Goal: Transaction & Acquisition: Purchase product/service

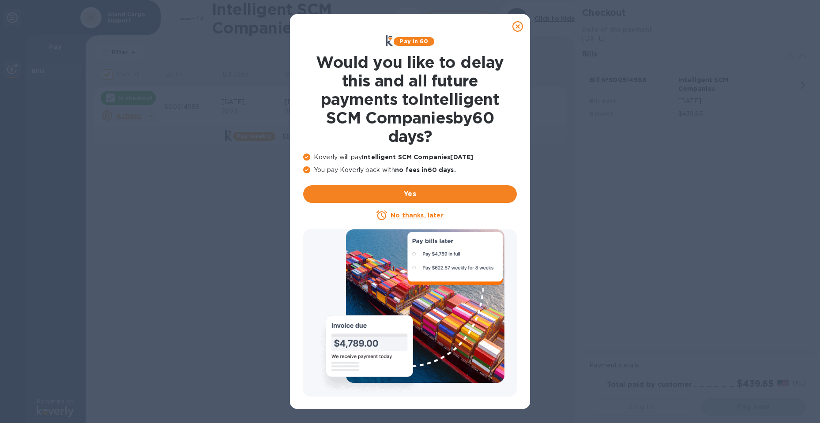
click at [520, 27] on icon at bounding box center [518, 26] width 11 height 11
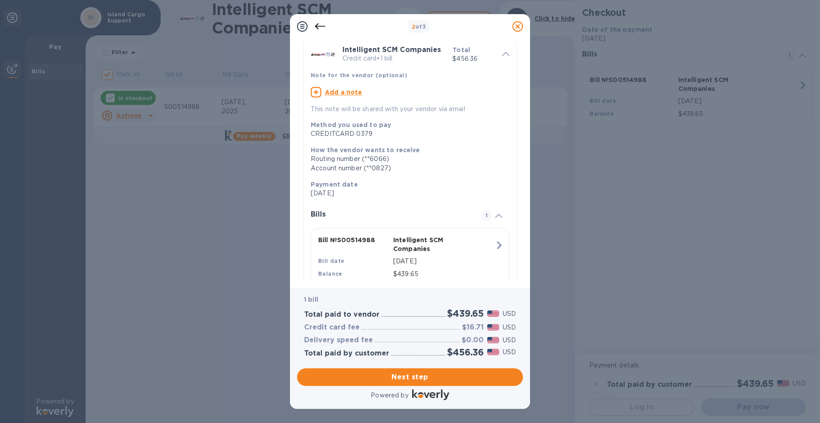
scroll to position [60, 0]
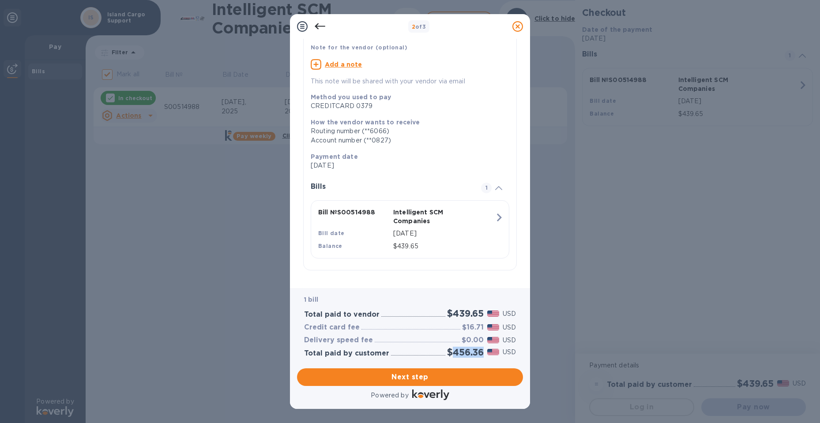
drag, startPoint x: 482, startPoint y: 353, endPoint x: 453, endPoint y: 354, distance: 28.3
click at [453, 354] on h2 "$456.36" at bounding box center [465, 352] width 37 height 11
click at [481, 357] on h2 "$456.36" at bounding box center [465, 352] width 37 height 11
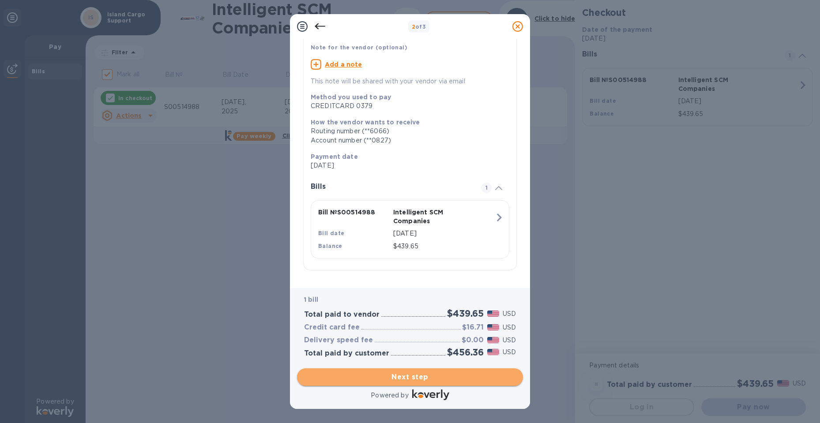
click at [429, 376] on span "Next step" at bounding box center [410, 377] width 212 height 11
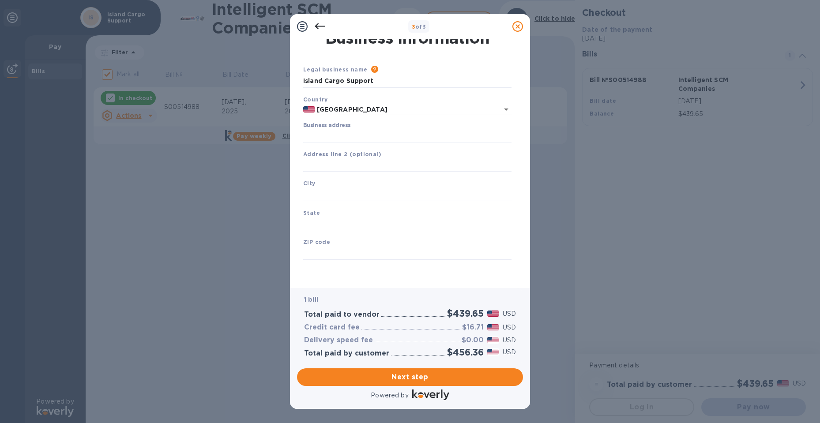
type input "[GEOGRAPHIC_DATA]"
click at [351, 139] on input "Business address" at bounding box center [407, 135] width 208 height 13
type input "[STREET_ADDRESS][PERSON_NAME]"
click at [316, 165] on input "text" at bounding box center [407, 165] width 208 height 13
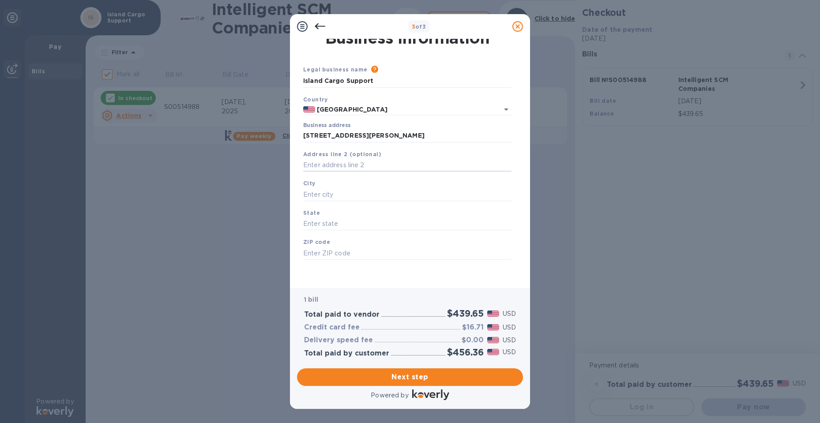
click at [320, 187] on div "City" at bounding box center [407, 190] width 215 height 30
click at [322, 193] on input "text" at bounding box center [407, 194] width 208 height 13
type input "h"
type input "Hawthonre"
type input "[US_STATE]"
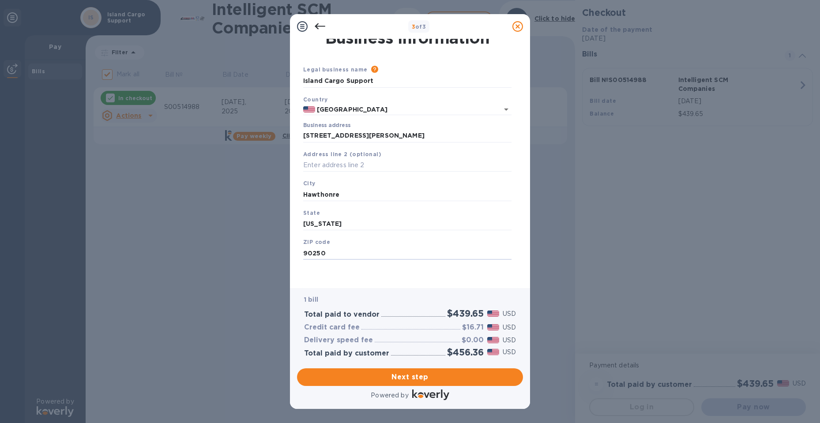
type input "90250"
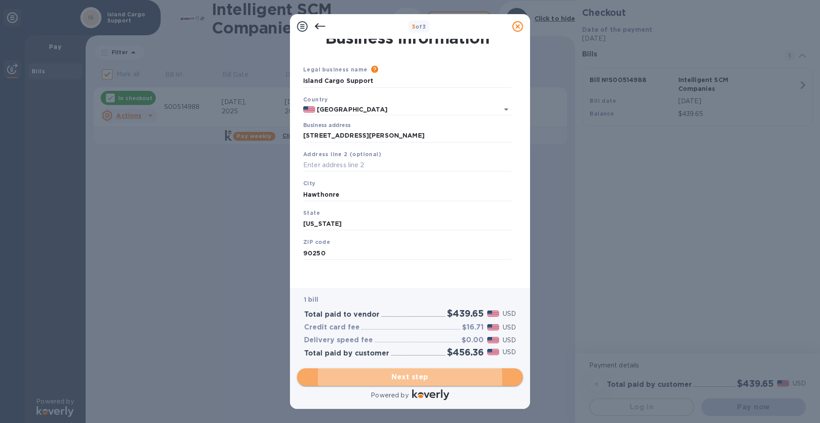
click at [446, 378] on span "Next step" at bounding box center [410, 377] width 212 height 11
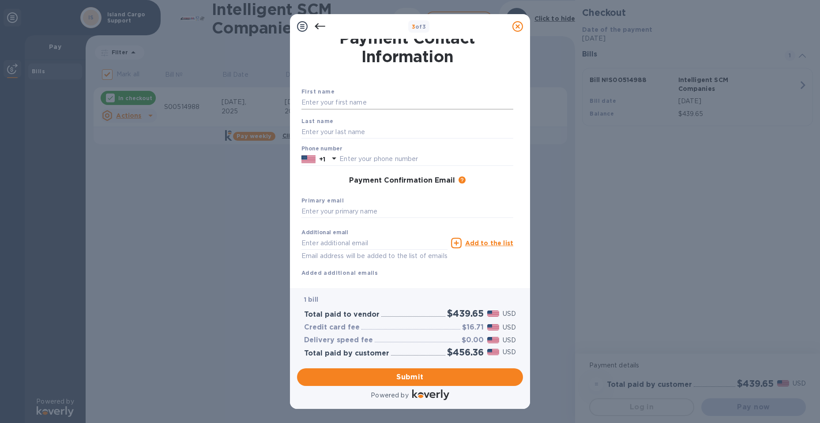
click at [339, 105] on input "text" at bounding box center [408, 102] width 212 height 13
click at [339, 105] on input "[PERSON_NAME]" at bounding box center [408, 102] width 212 height 13
drag, startPoint x: 283, startPoint y: 101, endPoint x: 250, endPoint y: 101, distance: 33.1
click at [250, 101] on div "3 of 3 Payment Contact Information First name [PERSON_NAME] Last name Phone num…" at bounding box center [410, 211] width 820 height 423
type input "[PERSON_NAME]"
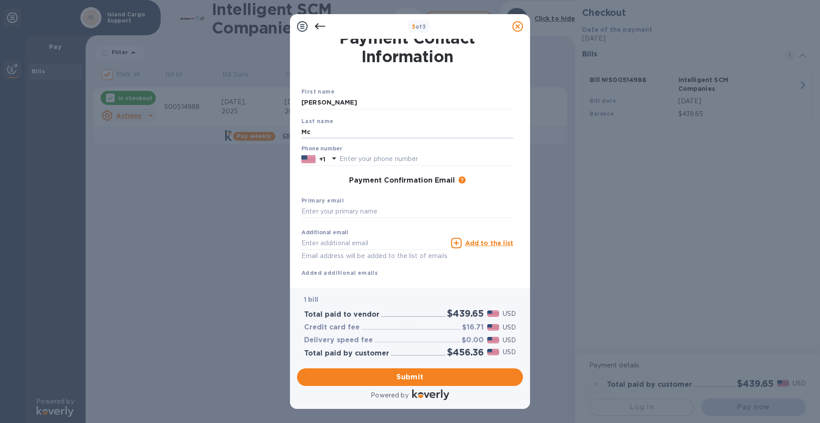
type input "M"
type input "StevensonMcdonald"
click at [365, 159] on input "text" at bounding box center [427, 159] width 174 height 13
type input "8087403558"
click at [387, 209] on input "text" at bounding box center [408, 211] width 212 height 13
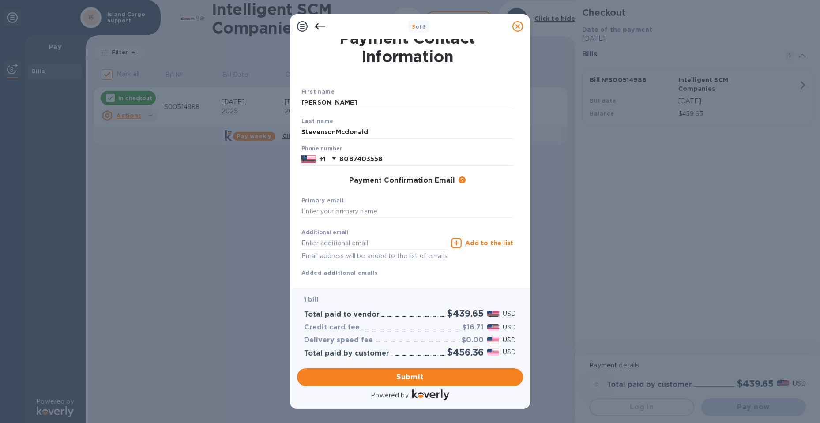
click at [365, 204] on div "Primary email" at bounding box center [407, 208] width 219 height 30
paste input "[EMAIL_ADDRESS][DOMAIN_NAME]"
type input "[EMAIL_ADDRESS][DOMAIN_NAME]"
click at [372, 244] on input "text" at bounding box center [375, 243] width 146 height 13
type input "[PERSON_NAME][EMAIL_ADDRESS][PERSON_NAME][DOMAIN_NAME]"
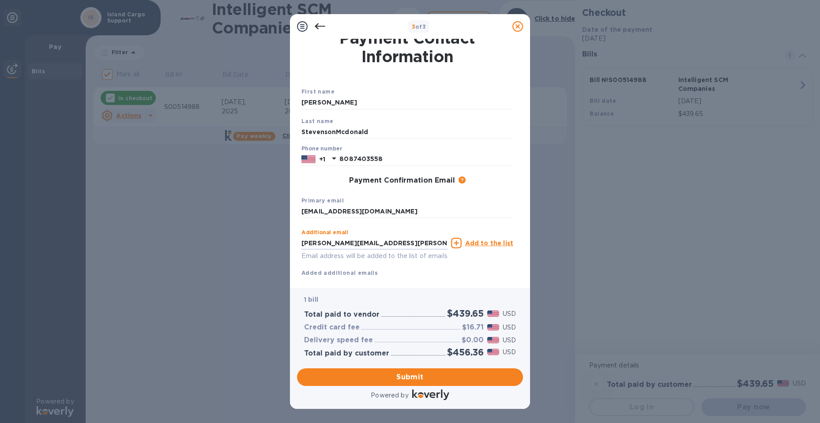
click button "Submit" at bounding box center [0, 0] width 0 height 0
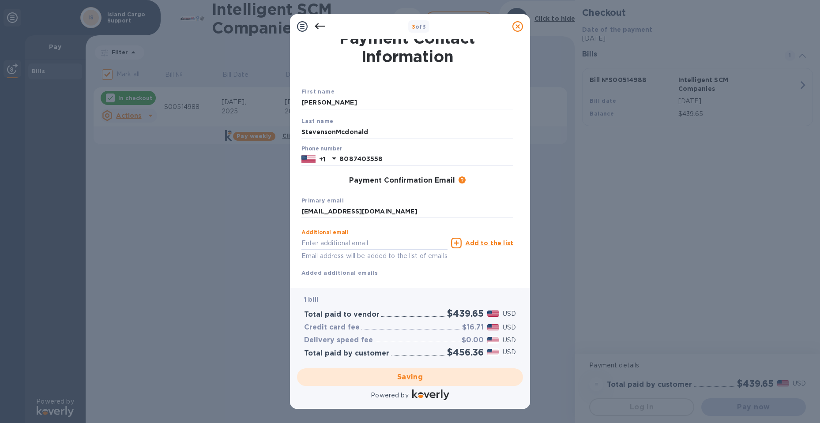
checkbox input "false"
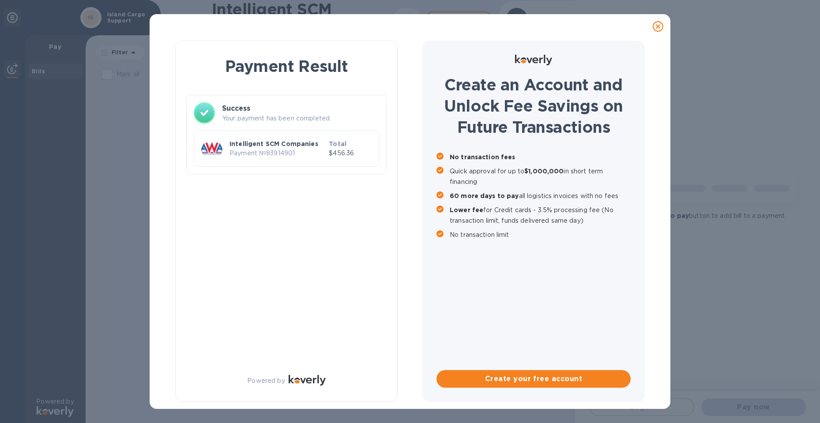
scroll to position [0, 0]
click at [176, 34] on div at bounding box center [410, 27] width 514 height 18
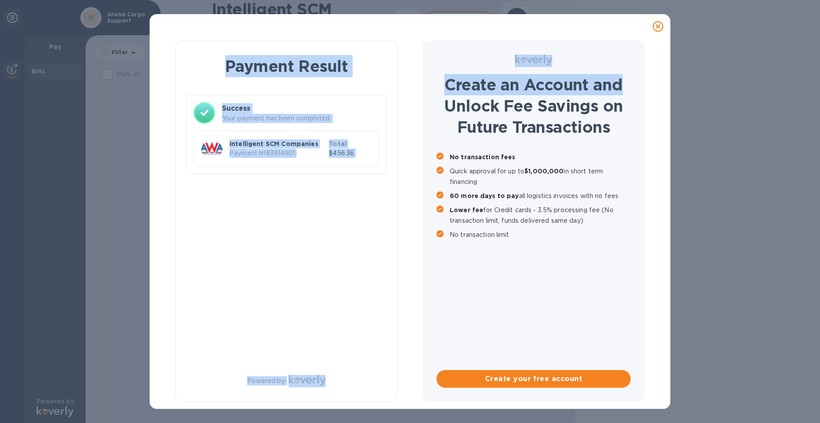
drag, startPoint x: 661, startPoint y: 27, endPoint x: 663, endPoint y: 63, distance: 35.8
click at [663, 63] on div "Payment Result Success Your payment has been completed. Intelligent SCM Compani…" at bounding box center [410, 211] width 521 height 395
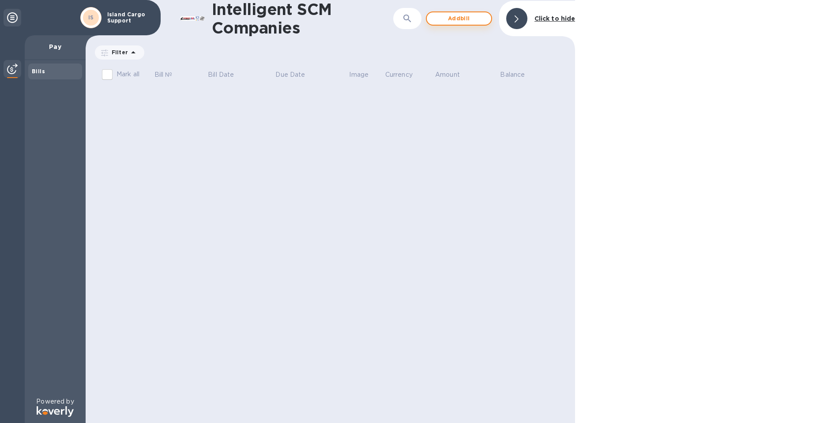
click at [472, 21] on span "Add bill" at bounding box center [459, 18] width 50 height 11
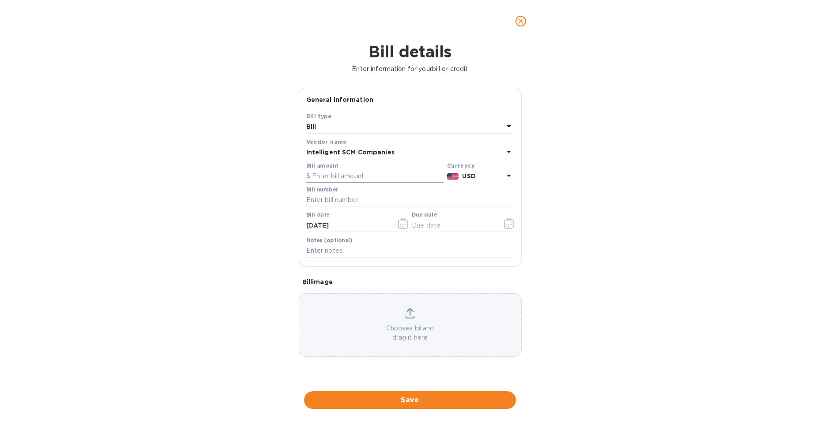
click at [346, 172] on input "text" at bounding box center [374, 176] width 137 height 13
type input "244.19"
click at [366, 201] on input "text" at bounding box center [410, 200] width 208 height 13
type input "S00518409"
click at [472, 224] on input "text" at bounding box center [453, 225] width 83 height 13
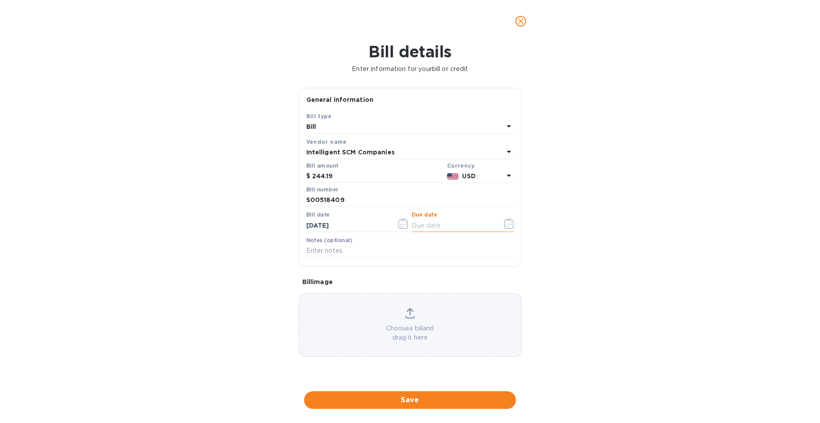
click at [510, 223] on icon "button" at bounding box center [509, 224] width 10 height 11
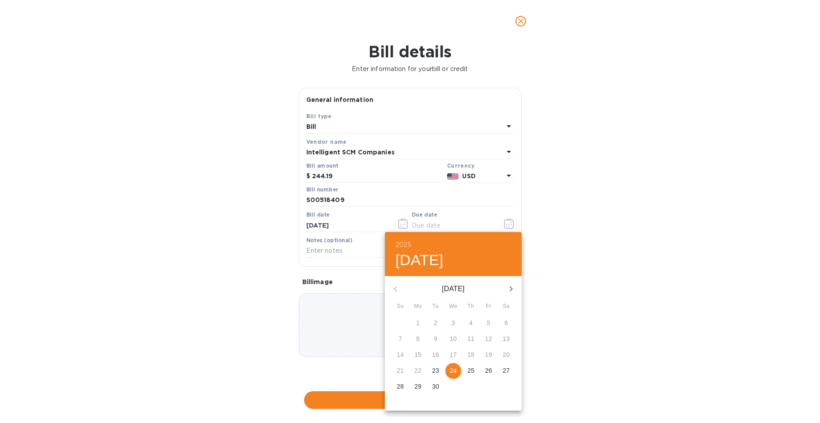
click at [456, 369] on p "24" at bounding box center [453, 370] width 7 height 9
type input "[DATE]"
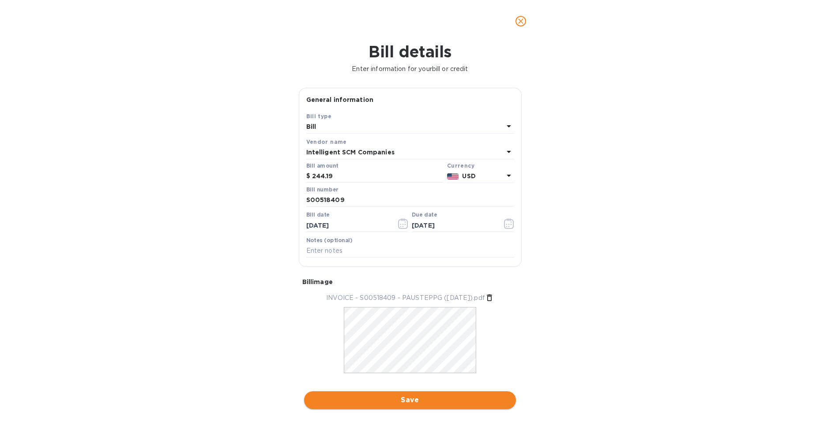
click at [400, 404] on span "Save" at bounding box center [410, 400] width 198 height 11
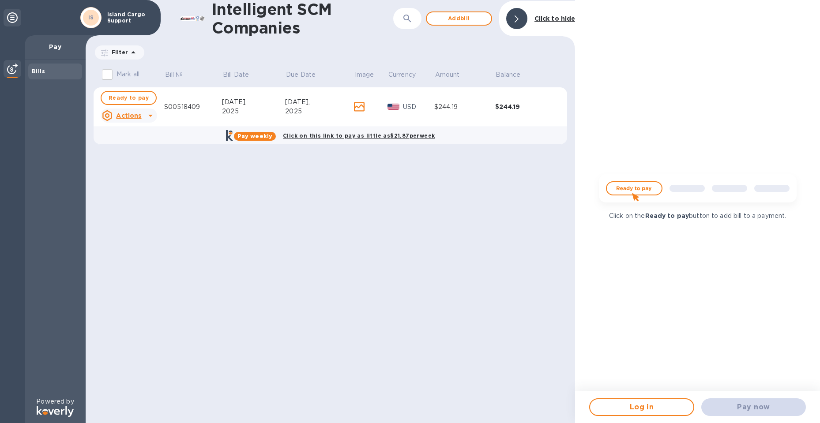
click at [441, 112] on td "$244.19" at bounding box center [464, 107] width 61 height 40
click at [133, 99] on span "Ready to pay" at bounding box center [129, 98] width 40 height 11
checkbox input "true"
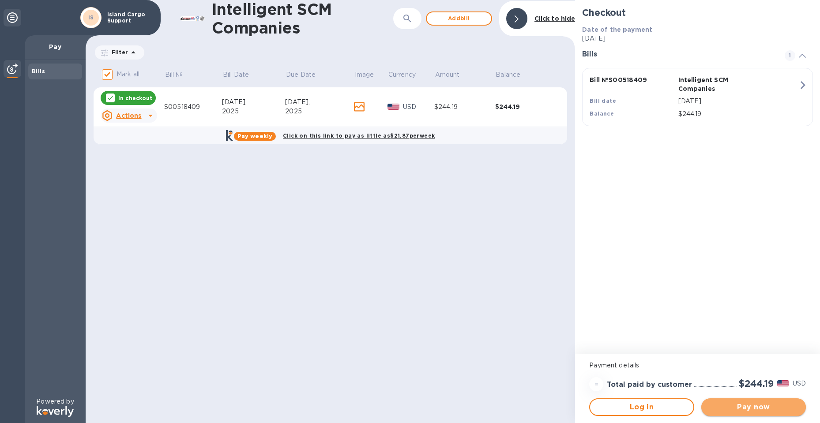
click at [750, 406] on span "Pay now" at bounding box center [754, 407] width 91 height 11
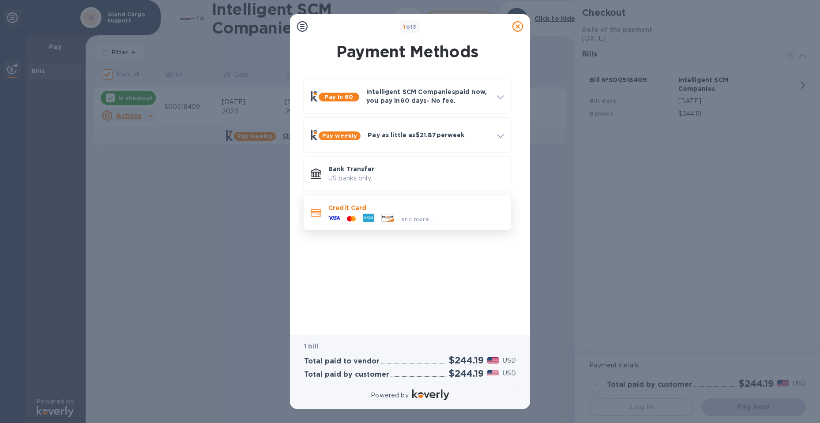
click at [370, 212] on p "Credit Card" at bounding box center [417, 208] width 176 height 9
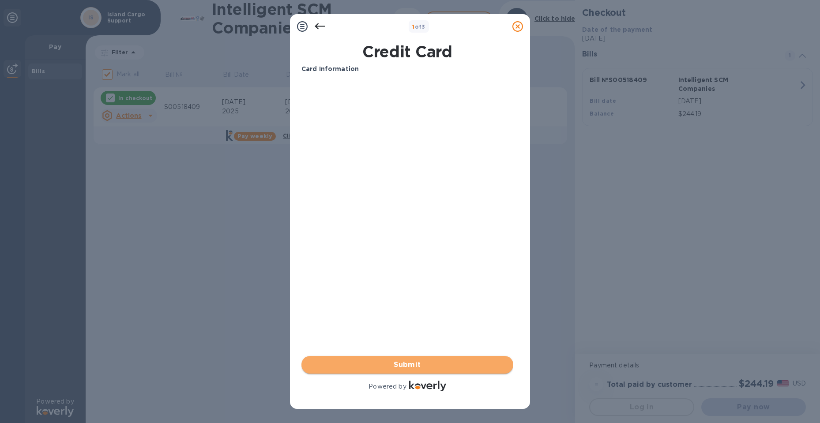
click at [383, 369] on span "Submit" at bounding box center [408, 365] width 198 height 11
click at [448, 372] on button "Submit" at bounding box center [408, 365] width 212 height 18
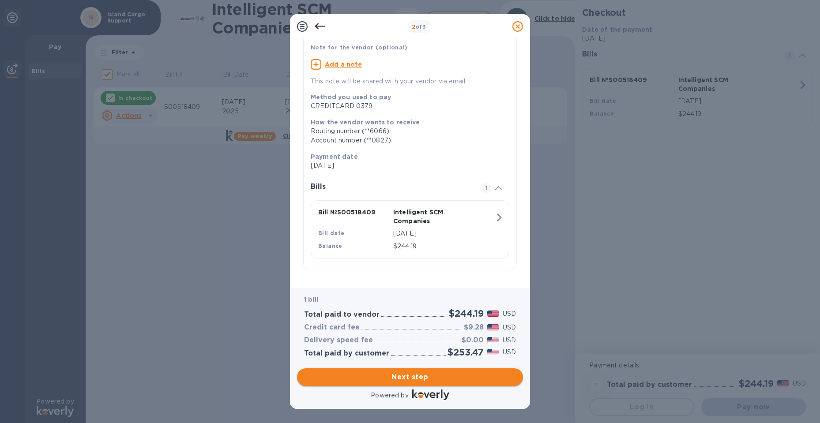
click at [407, 371] on button "Next step" at bounding box center [410, 378] width 226 height 18
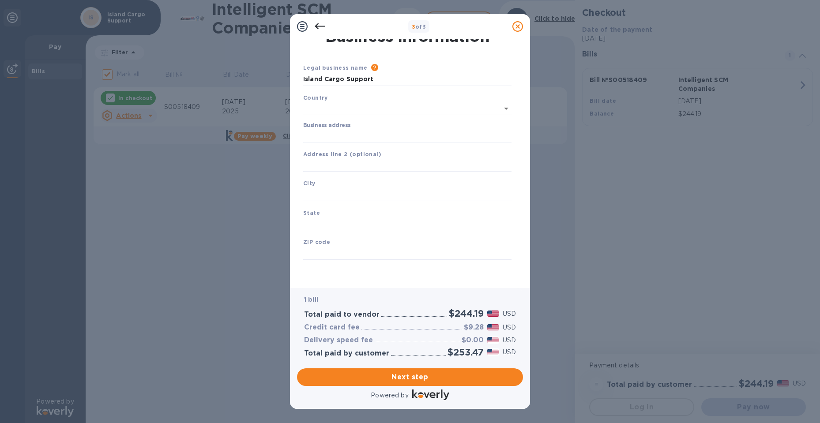
type input "[GEOGRAPHIC_DATA]"
drag, startPoint x: 364, startPoint y: 135, endPoint x: 364, endPoint y: 140, distance: 4.9
click at [364, 135] on input "Business address" at bounding box center [407, 135] width 208 height 13
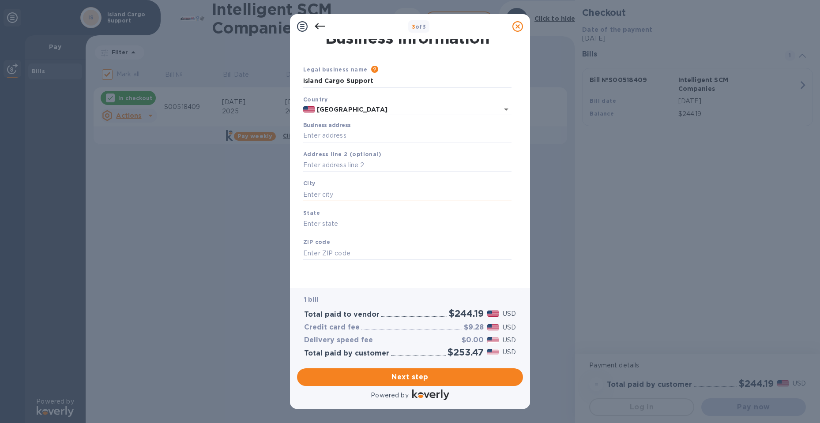
click at [355, 190] on input "text" at bounding box center [407, 194] width 208 height 13
type input "H"
type input "a"
type input "Hawthorne"
type input "[US_STATE]"
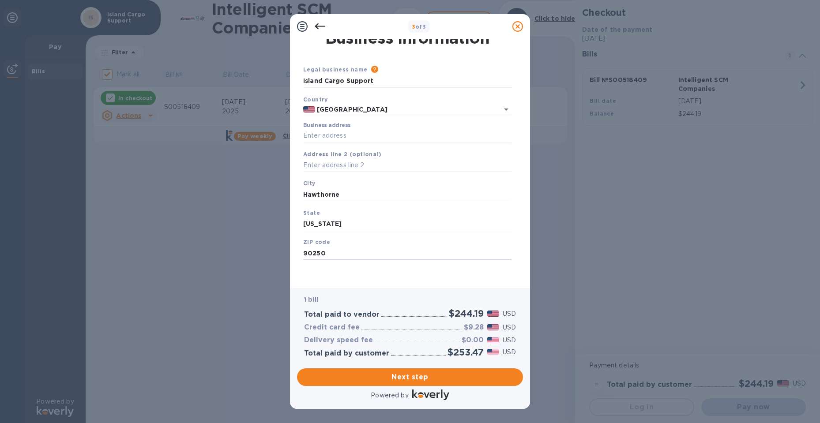
type input "90250"
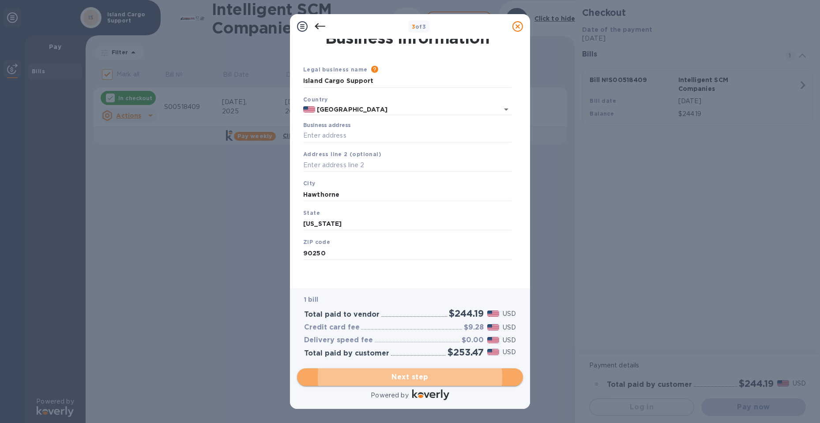
click at [434, 379] on span "Next step" at bounding box center [410, 377] width 212 height 11
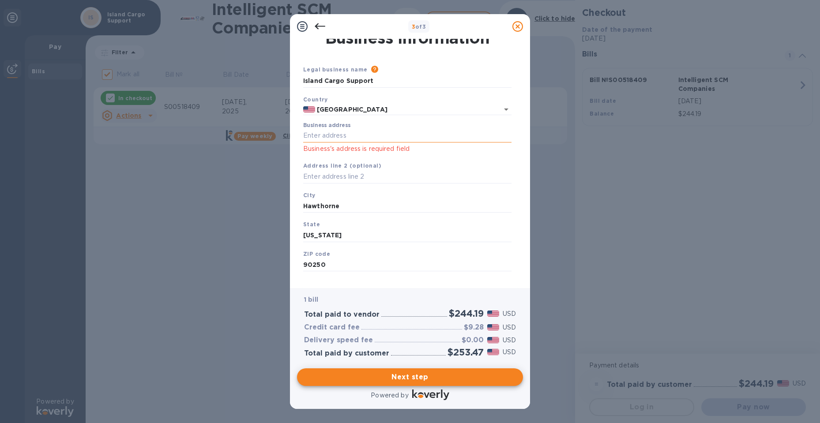
click at [349, 135] on input "Business address" at bounding box center [407, 135] width 208 height 13
type input "[STREET_ADDRESS][PERSON_NAME]"
click at [358, 373] on span "Next step" at bounding box center [410, 377] width 212 height 11
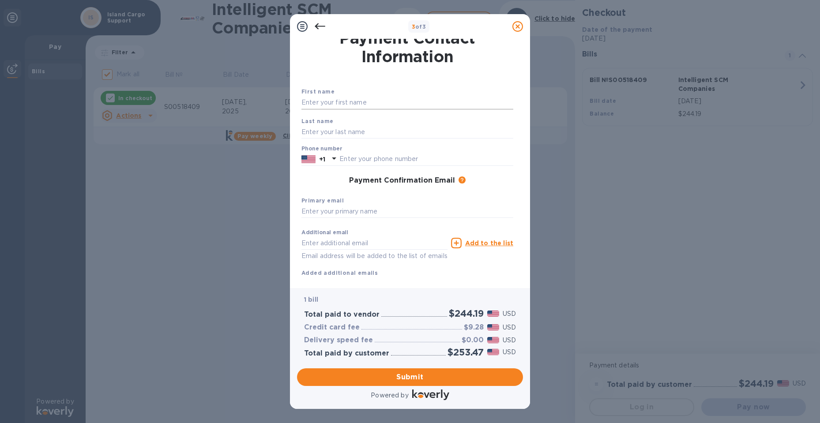
click at [336, 106] on input "text" at bounding box center [408, 102] width 212 height 13
type input "[PERSON_NAME]"
drag, startPoint x: 307, startPoint y: 132, endPoint x: 363, endPoint y: 137, distance: 56.8
click at [307, 133] on input "text" at bounding box center [408, 131] width 212 height 13
type input "StevensonMcdonald"
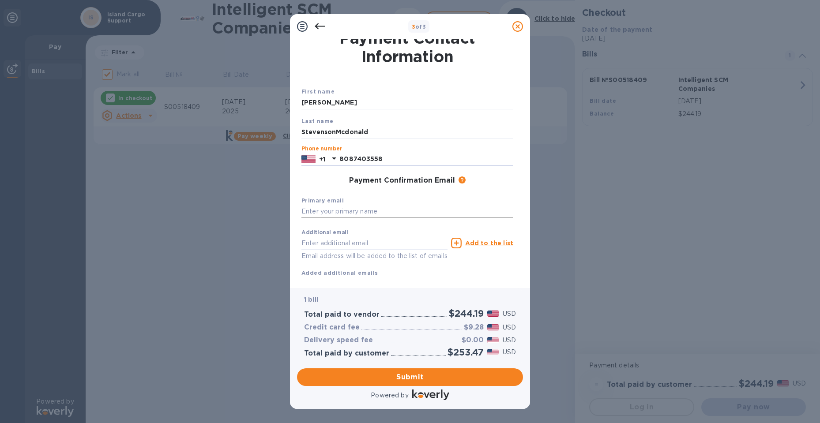
type input "8087403558"
click at [388, 213] on input "text" at bounding box center [408, 211] width 212 height 13
click at [334, 205] on input "text" at bounding box center [408, 211] width 212 height 13
click at [354, 208] on input "text" at bounding box center [408, 211] width 212 height 13
paste input "[EMAIL_ADDRESS][DOMAIN_NAME]"
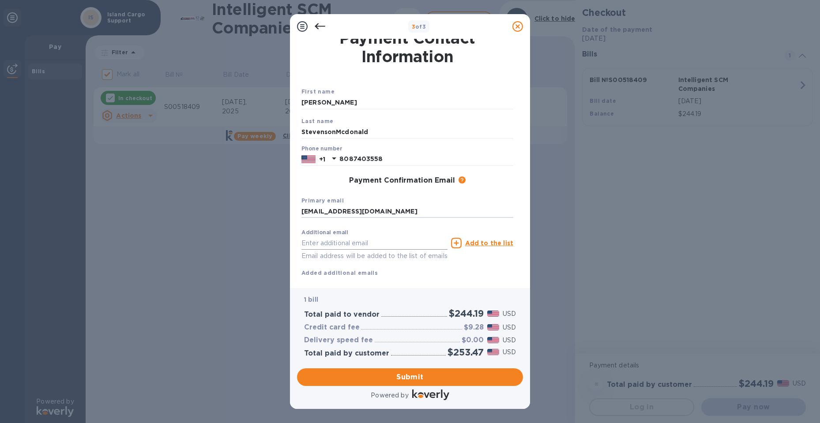
type input "[EMAIL_ADDRESS][DOMAIN_NAME]"
click at [346, 245] on input "text" at bounding box center [375, 243] width 146 height 13
type input "[PERSON_NAME][EMAIL_ADDRESS][PERSON_NAME]"
click button "Submit" at bounding box center [0, 0] width 0 height 0
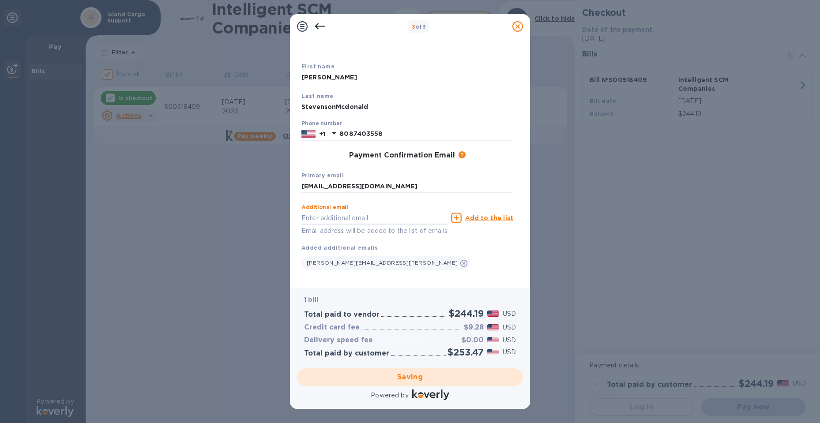
scroll to position [47, 0]
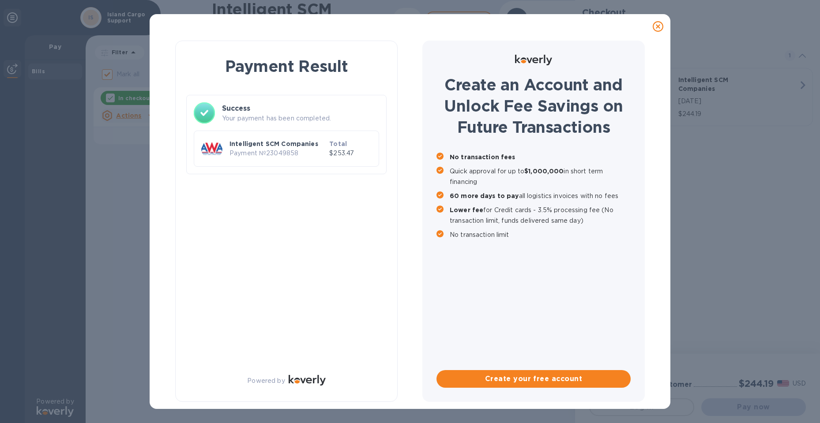
checkbox input "false"
